Goal: Information Seeking & Learning: Learn about a topic

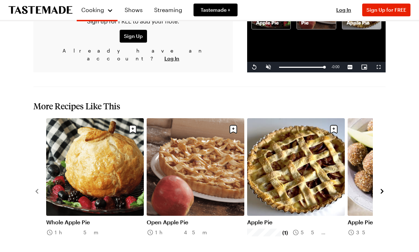
scroll to position [706, 0]
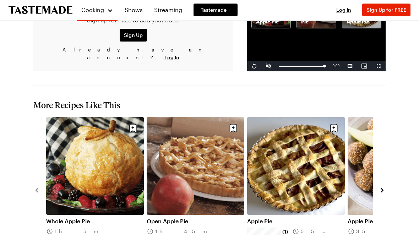
click at [384, 187] on icon "navigate to next item" at bounding box center [382, 190] width 7 height 7
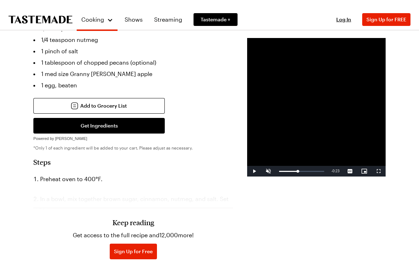
scroll to position [9, 0]
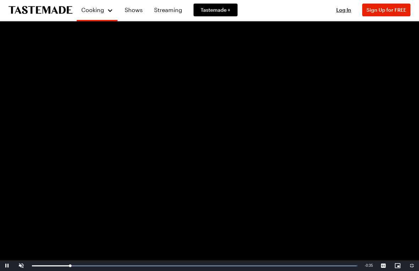
click at [20, 252] on span "Video Player" at bounding box center [21, 266] width 14 height 0
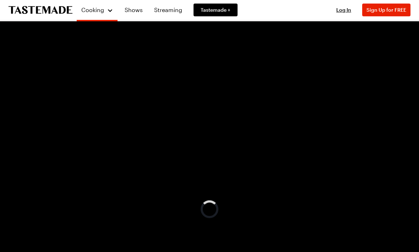
scroll to position [661, 0]
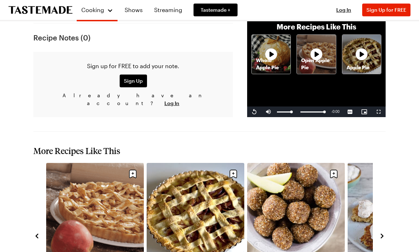
click at [384, 232] on button "navigate to next item" at bounding box center [382, 236] width 7 height 9
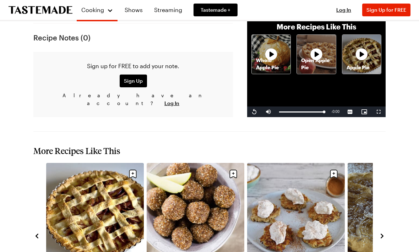
click at [384, 233] on icon "navigate to next item" at bounding box center [382, 236] width 7 height 7
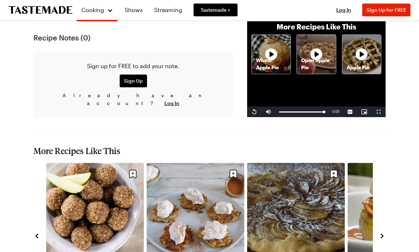
click at [386, 232] on button "navigate to next item" at bounding box center [382, 236] width 7 height 9
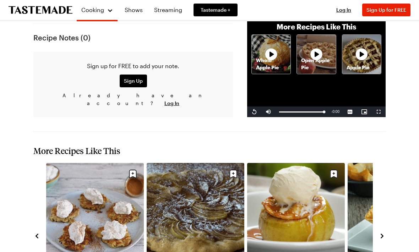
click at [385, 232] on button "navigate to next item" at bounding box center [382, 236] width 7 height 9
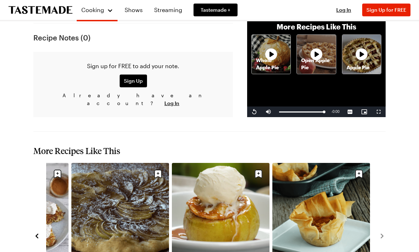
click at [34, 233] on icon "navigate to previous item" at bounding box center [36, 236] width 7 height 7
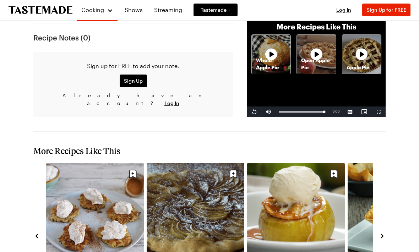
click at [34, 233] on icon "navigate to previous item" at bounding box center [36, 236] width 7 height 7
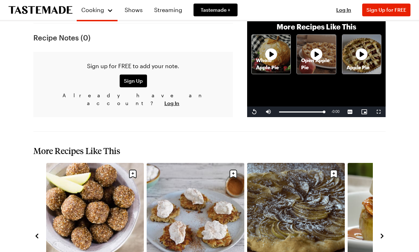
click at [36, 234] on icon "navigate to previous item" at bounding box center [37, 236] width 3 height 5
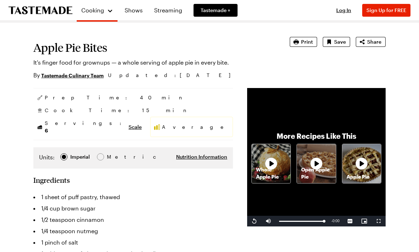
scroll to position [26, 0]
click at [264, 171] on icon at bounding box center [271, 164] width 14 height 14
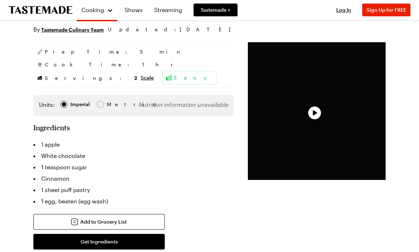
scroll to position [71, 0]
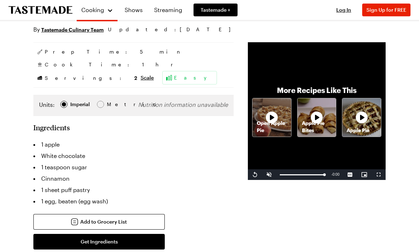
click at [265, 125] on icon at bounding box center [272, 118] width 14 height 14
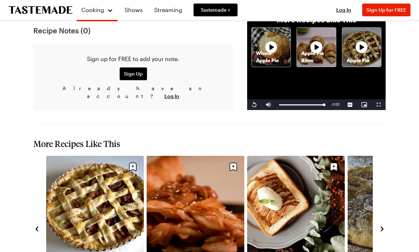
scroll to position [646, 0]
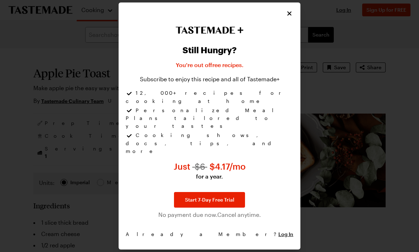
click at [290, 17] on icon "Close" at bounding box center [289, 13] width 7 height 7
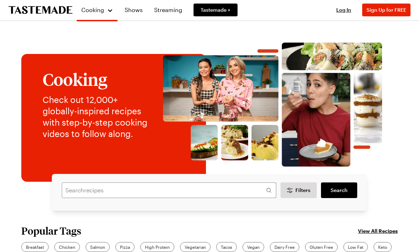
click at [289, 43] on img at bounding box center [273, 105] width 236 height 124
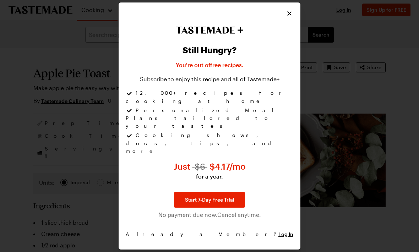
click at [291, 16] on icon "Close" at bounding box center [289, 14] width 4 height 4
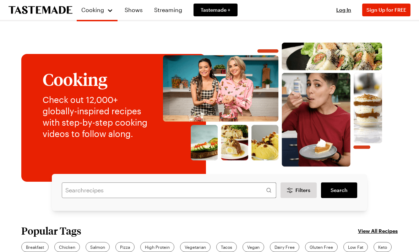
click at [101, 6] on div "Cooking" at bounding box center [97, 10] width 32 height 9
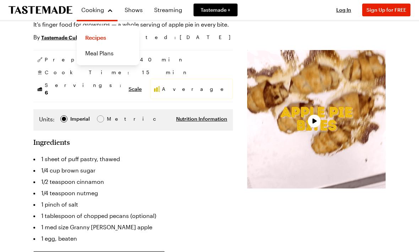
scroll to position [66, 0]
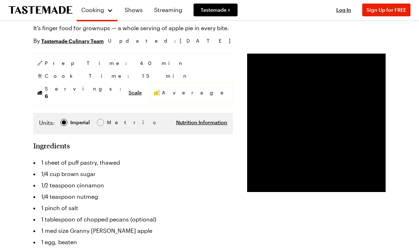
scroll to position [65, 0]
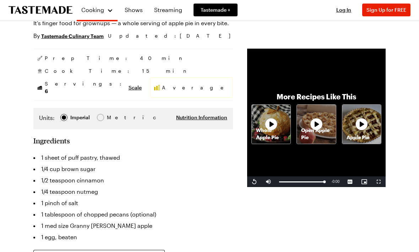
click at [363, 139] on div "Apple Pie" at bounding box center [362, 124] width 39 height 39
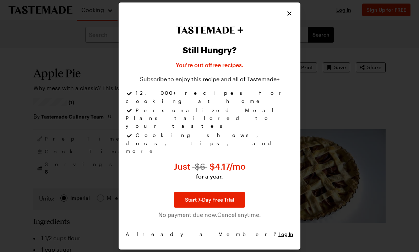
click at [293, 17] on icon "Close" at bounding box center [289, 13] width 7 height 7
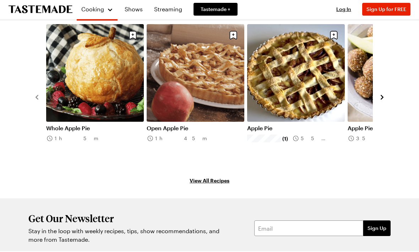
scroll to position [798, 0]
